Goal: Task Accomplishment & Management: Complete application form

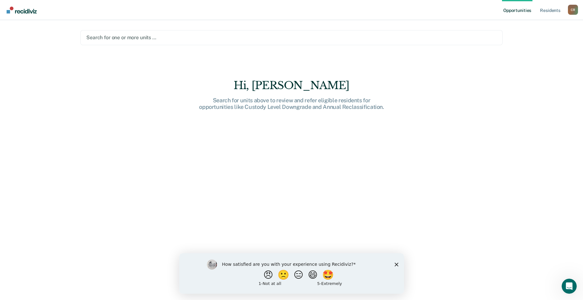
click at [119, 36] on div at bounding box center [291, 37] width 410 height 7
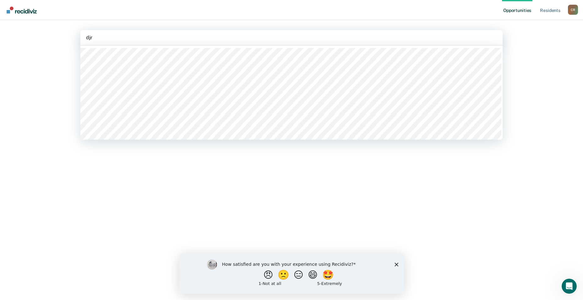
type input "djrc"
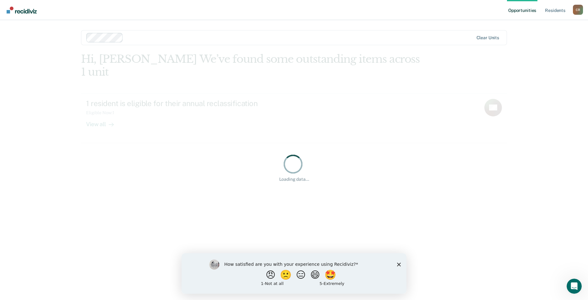
click at [144, 31] on div "Clear units" at bounding box center [294, 37] width 426 height 15
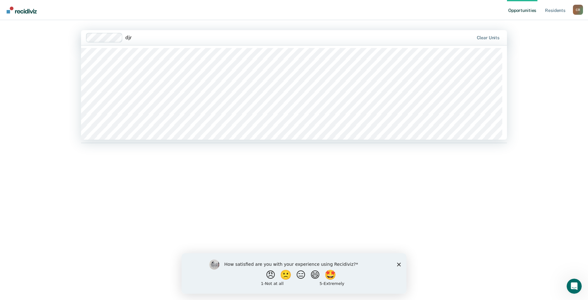
type input "djrc"
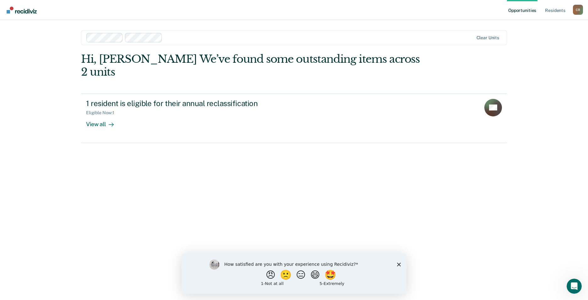
click at [176, 37] on div at bounding box center [319, 37] width 308 height 7
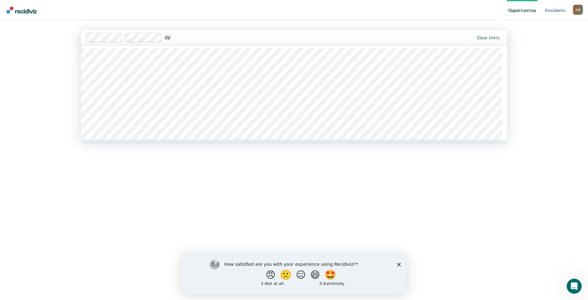
type input "djrc"
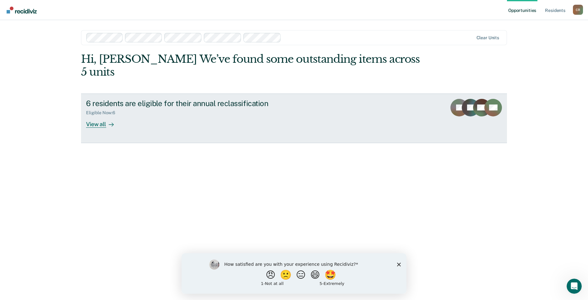
click at [107, 121] on div at bounding box center [110, 124] width 8 height 7
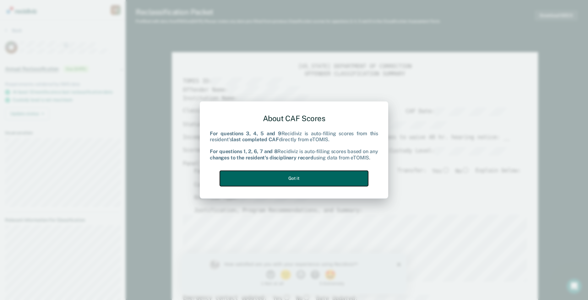
click at [338, 178] on button "Got it" at bounding box center [294, 178] width 148 height 15
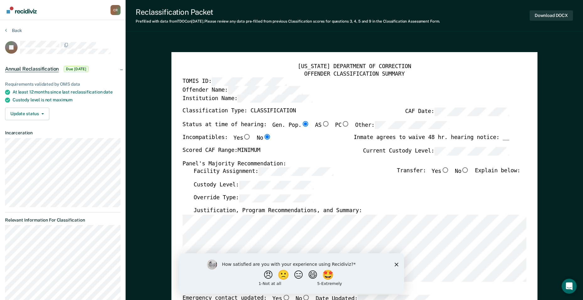
click at [398, 265] on div "How satisfied are you with your experience using Recidiviz? 😠 🙁 😑 😄 🤩 1 - Not a…" at bounding box center [291, 273] width 225 height 40
click at [395, 263] on icon "Close survey" at bounding box center [396, 264] width 4 height 4
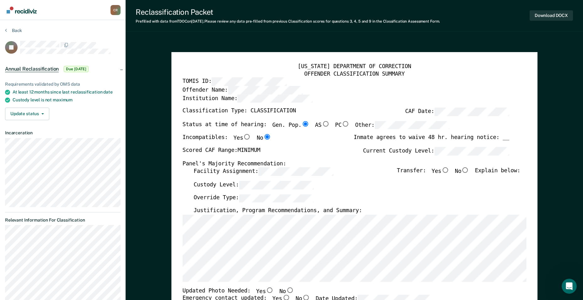
type textarea "x"
radio input "false"
click at [391, 159] on div "Scored CAF Range: MINIMUM Current Custody Level:" at bounding box center [345, 153] width 327 height 13
click at [182, 197] on div "[US_STATE] DEPARTMENT OF CORRECTION OFFENDER CLASSIFICATION SUMMARY TOMIS ID: O…" at bounding box center [354, 290] width 366 height 477
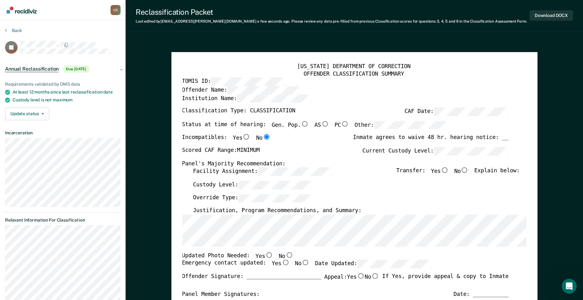
scroll to position [0, 3]
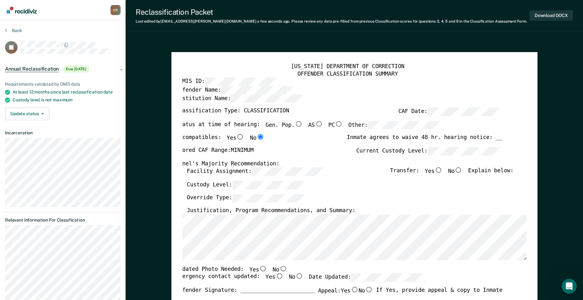
click at [279, 270] on input "No" at bounding box center [283, 269] width 8 height 6
type textarea "x"
radio input "true"
click at [275, 277] on input "Yes" at bounding box center [279, 277] width 8 height 6
type textarea "x"
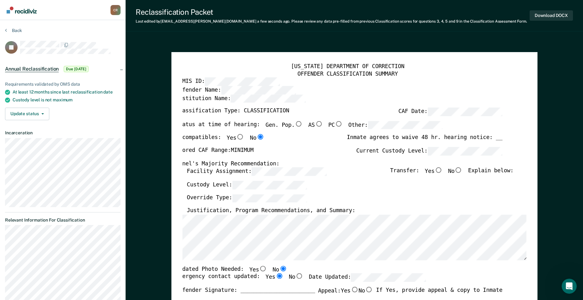
radio input "true"
click at [460, 168] on input "No" at bounding box center [458, 171] width 8 height 6
type textarea "x"
radio input "true"
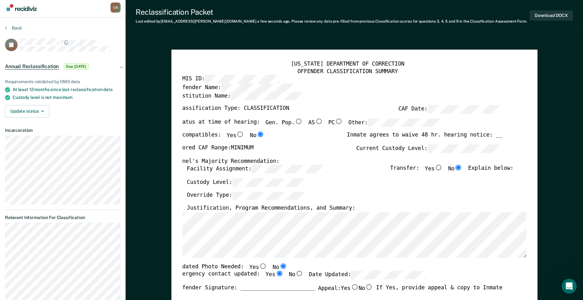
scroll to position [0, 0]
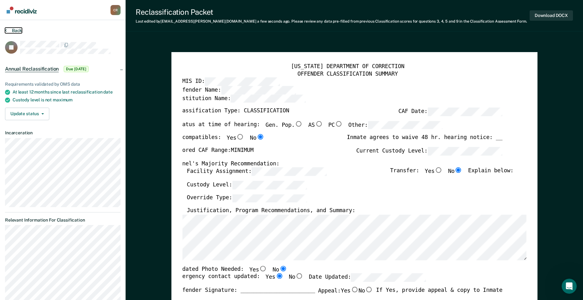
click at [10, 30] on button "Back" at bounding box center [13, 31] width 17 height 6
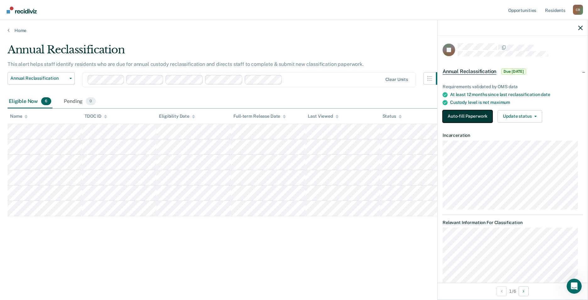
click at [453, 117] on button "Auto-fill Paperwork" at bounding box center [467, 116] width 50 height 13
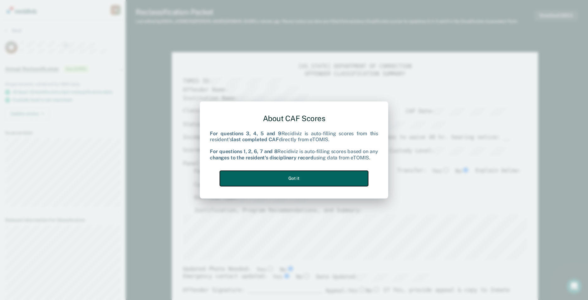
click at [342, 174] on button "Got it" at bounding box center [294, 178] width 148 height 15
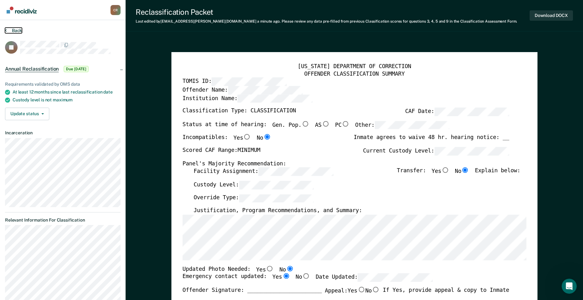
click at [11, 28] on button "Back" at bounding box center [13, 31] width 17 height 6
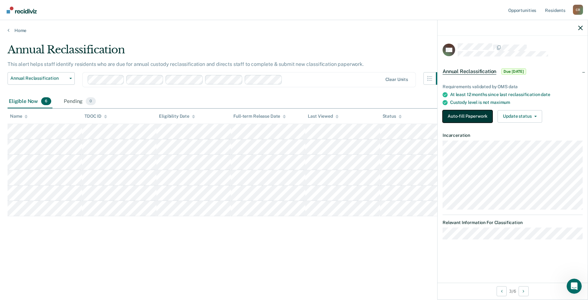
click at [459, 114] on button "Auto-fill Paperwork" at bounding box center [467, 116] width 50 height 13
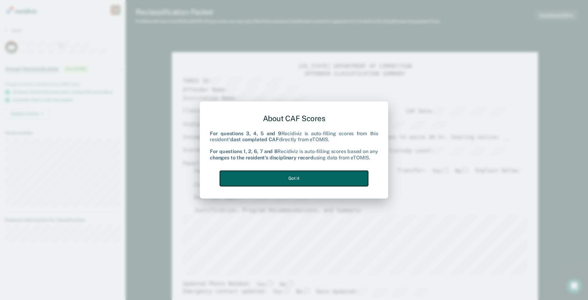
click at [285, 182] on button "Got it" at bounding box center [294, 178] width 148 height 15
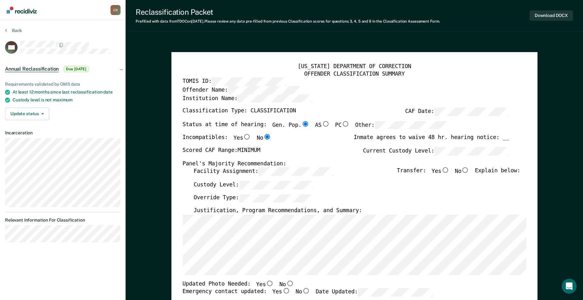
click at [355, 151] on div "Scored CAF Range: MINIMUM Current Custody Level:" at bounding box center [345, 153] width 327 height 13
type textarea "x"
radio input "false"
click at [468, 170] on input "No" at bounding box center [465, 171] width 8 height 6
type textarea "x"
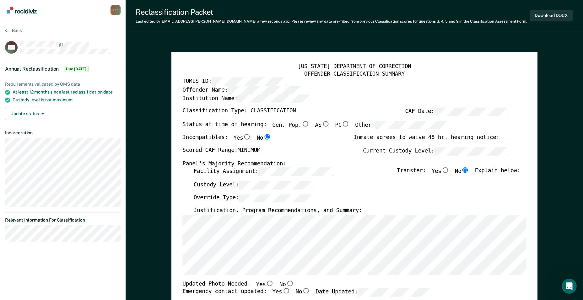
radio input "true"
click at [187, 209] on div "[US_STATE] DEPARTMENT OF CORRECTION OFFENDER CLASSIFICATION SUMMARY TOMIS ID: O…" at bounding box center [354, 286] width 344 height 447
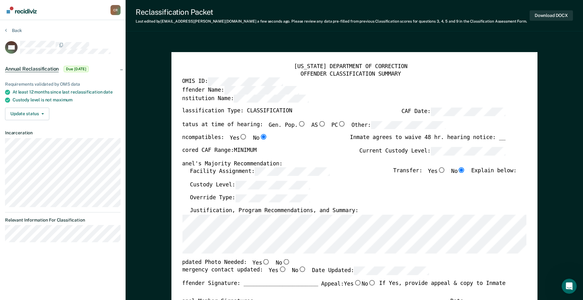
scroll to position [0, 3]
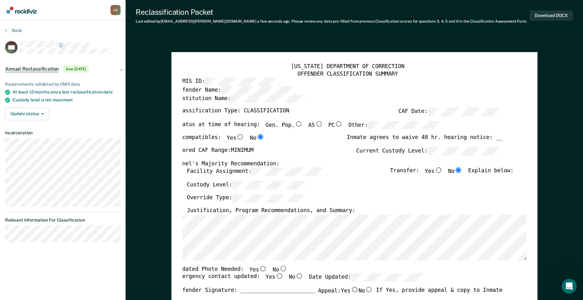
click at [279, 268] on input "No" at bounding box center [283, 269] width 8 height 6
type textarea "x"
radio input "true"
click at [275, 277] on input "Yes" at bounding box center [279, 277] width 8 height 6
type textarea "x"
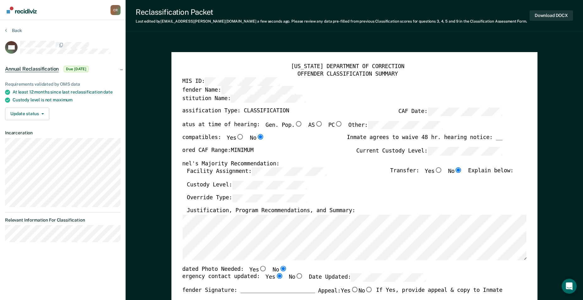
radio input "true"
click at [16, 31] on button "Back" at bounding box center [13, 31] width 17 height 6
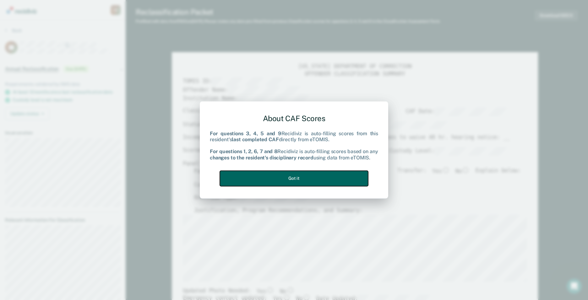
click at [302, 177] on button "Got it" at bounding box center [294, 178] width 148 height 15
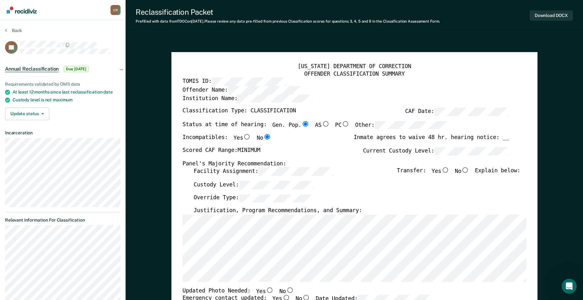
click at [185, 192] on div "[US_STATE] DEPARTMENT OF CORRECTION OFFENDER CLASSIFICATION SUMMARY TOMIS ID: O…" at bounding box center [354, 289] width 344 height 453
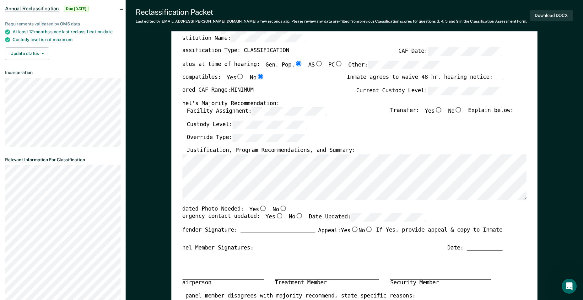
scroll to position [63, 0]
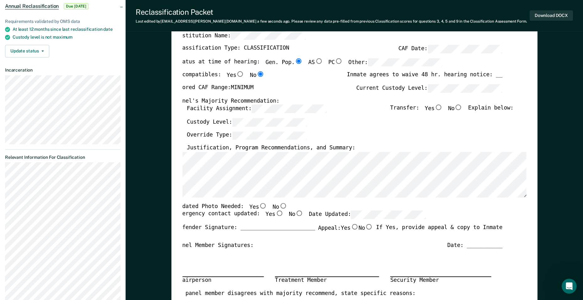
click at [279, 207] on input "No" at bounding box center [283, 206] width 8 height 6
type textarea "x"
radio input "true"
click at [275, 212] on input "Yes" at bounding box center [279, 214] width 8 height 6
type textarea "x"
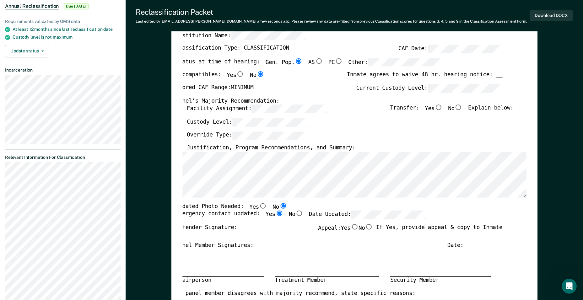
radio input "true"
click at [462, 107] on input "No" at bounding box center [458, 108] width 8 height 6
type textarea "x"
radio input "true"
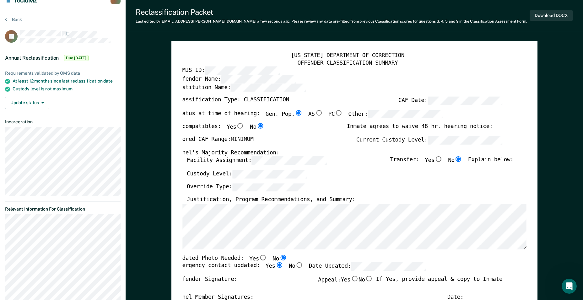
scroll to position [0, 0]
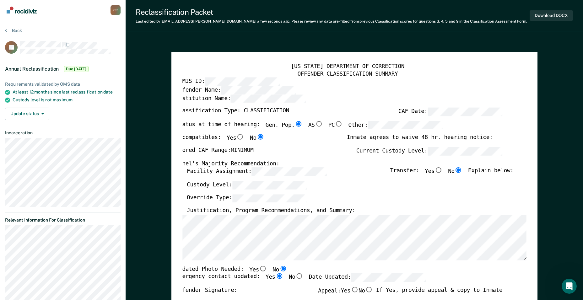
type textarea "x"
radio input "false"
click at [21, 32] on button "Back" at bounding box center [13, 31] width 17 height 6
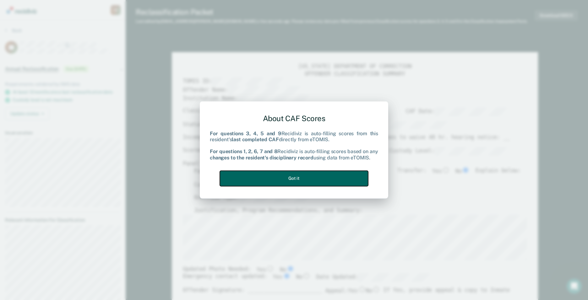
click at [304, 175] on button "Got it" at bounding box center [294, 178] width 148 height 15
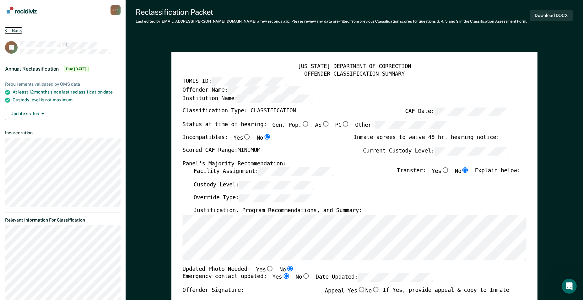
click at [12, 32] on button "Back" at bounding box center [13, 31] width 17 height 6
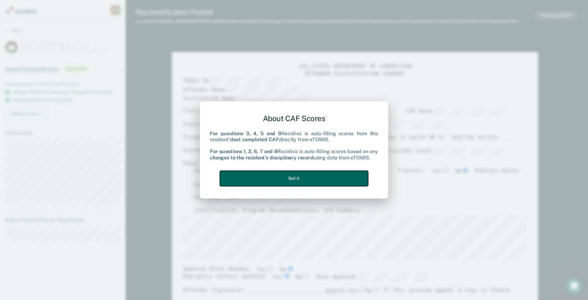
click at [305, 176] on button "Got it" at bounding box center [294, 178] width 148 height 15
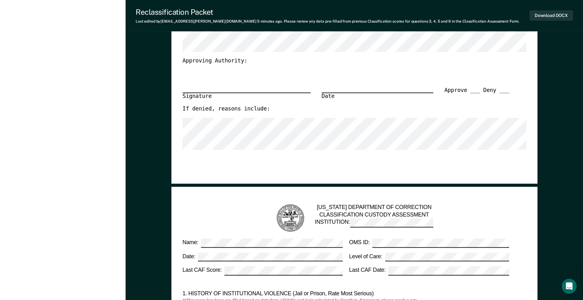
type textarea "x"
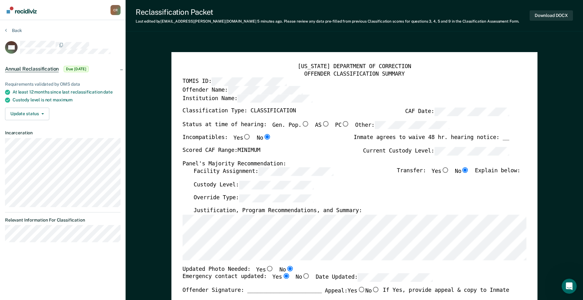
click at [22, 31] on div "Back" at bounding box center [62, 34] width 115 height 13
click at [13, 30] on button "Back" at bounding box center [13, 31] width 17 height 6
